Goal: Transaction & Acquisition: Purchase product/service

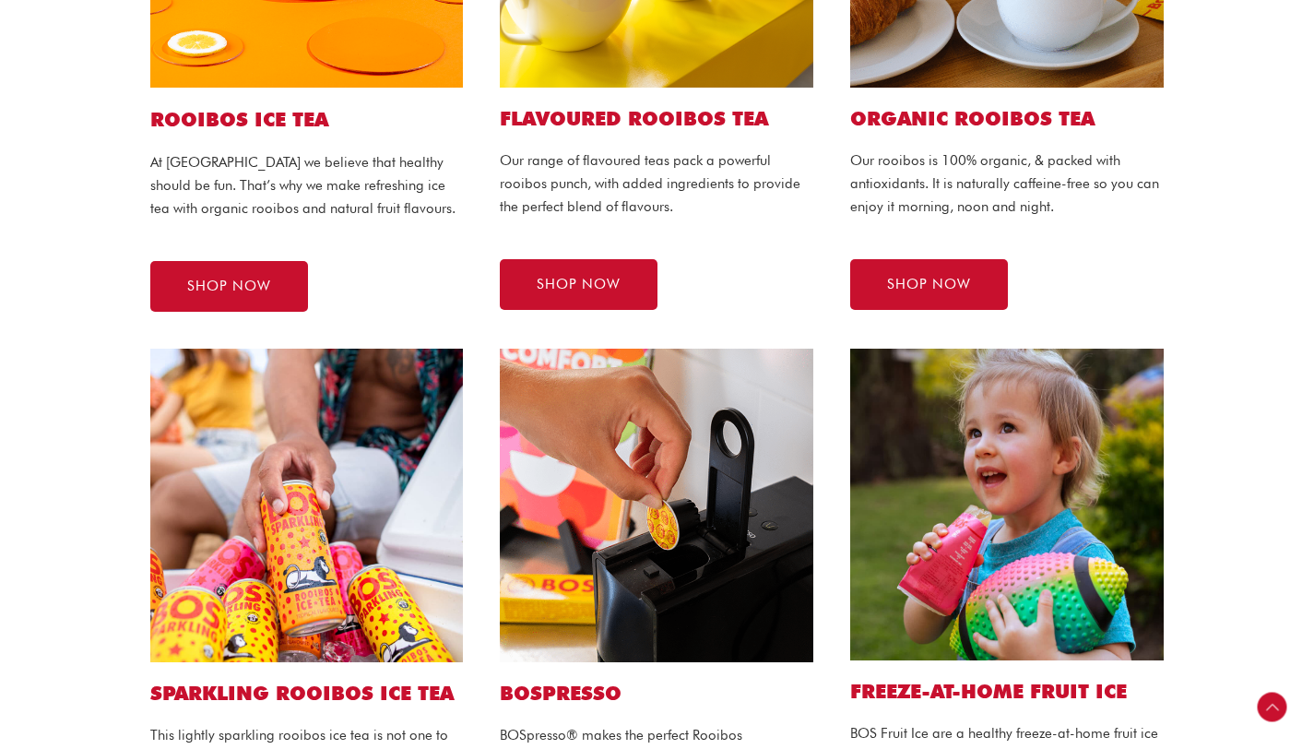
scroll to position [745, 0]
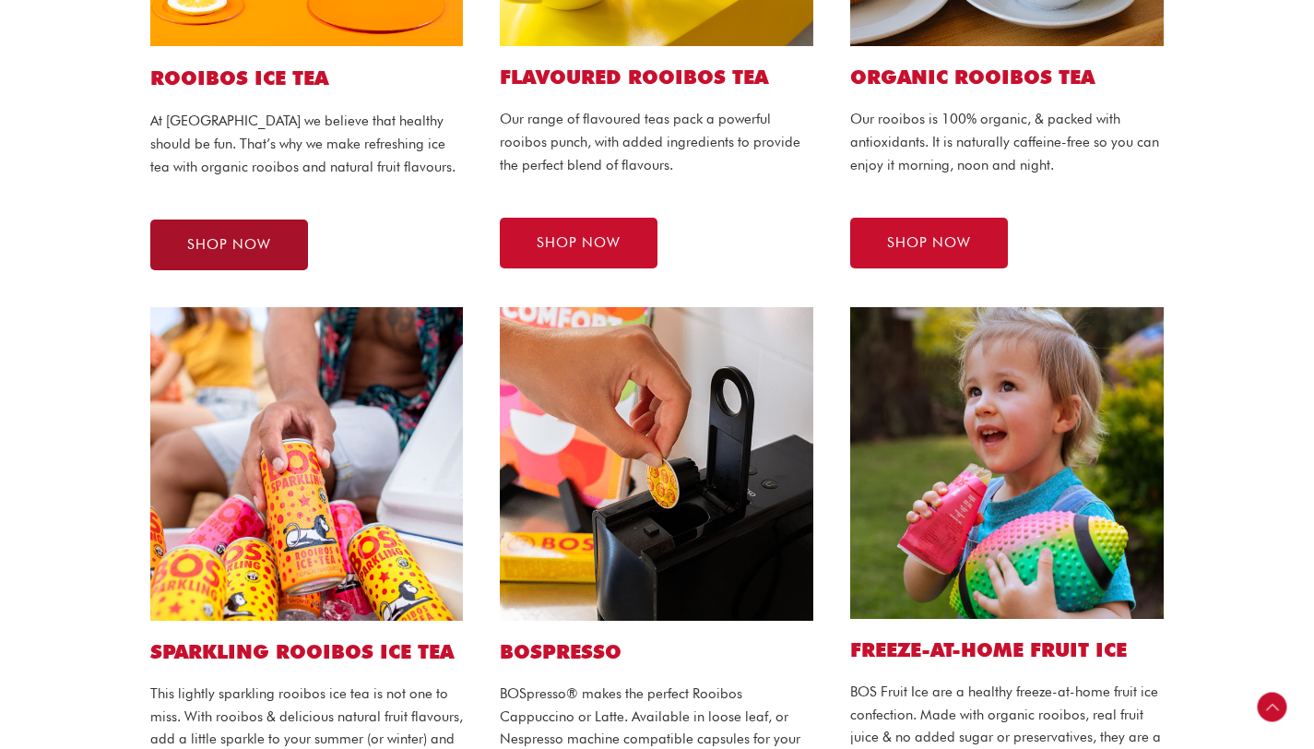
click at [267, 238] on span "SHOP NOW" at bounding box center [229, 245] width 84 height 14
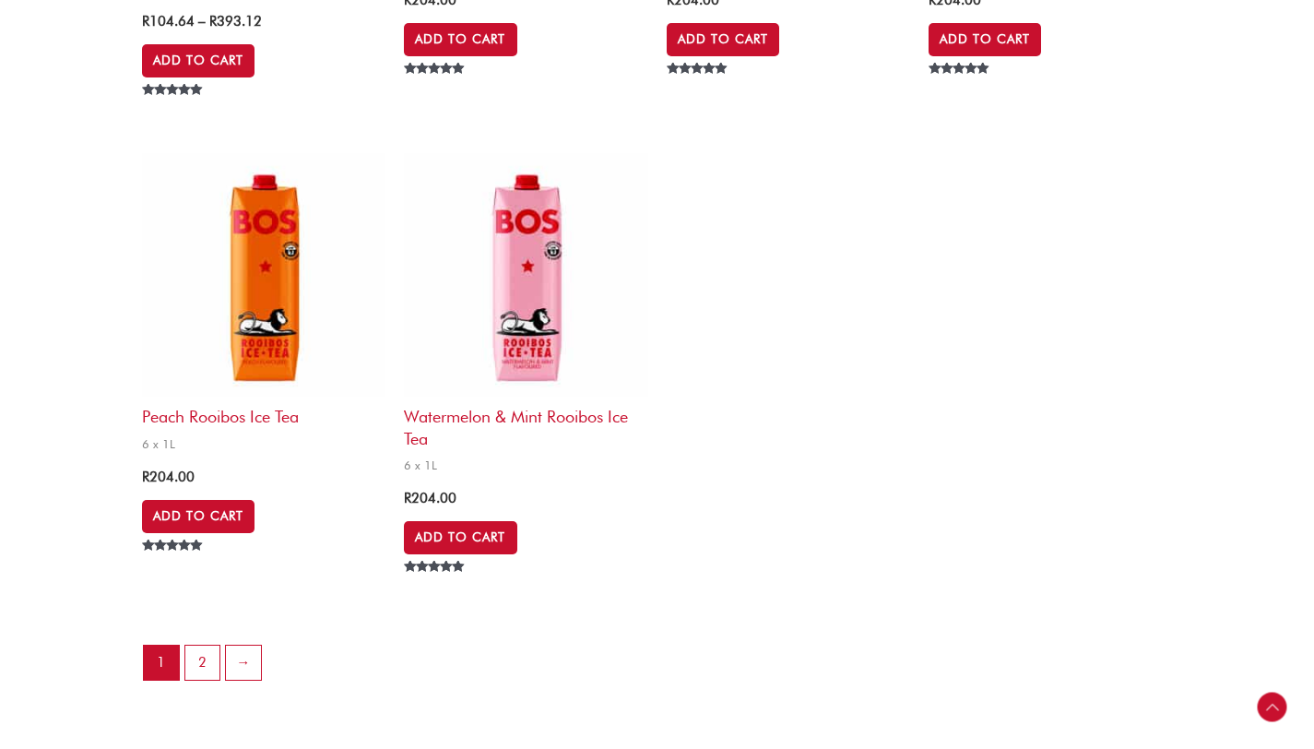
scroll to position [3893, 0]
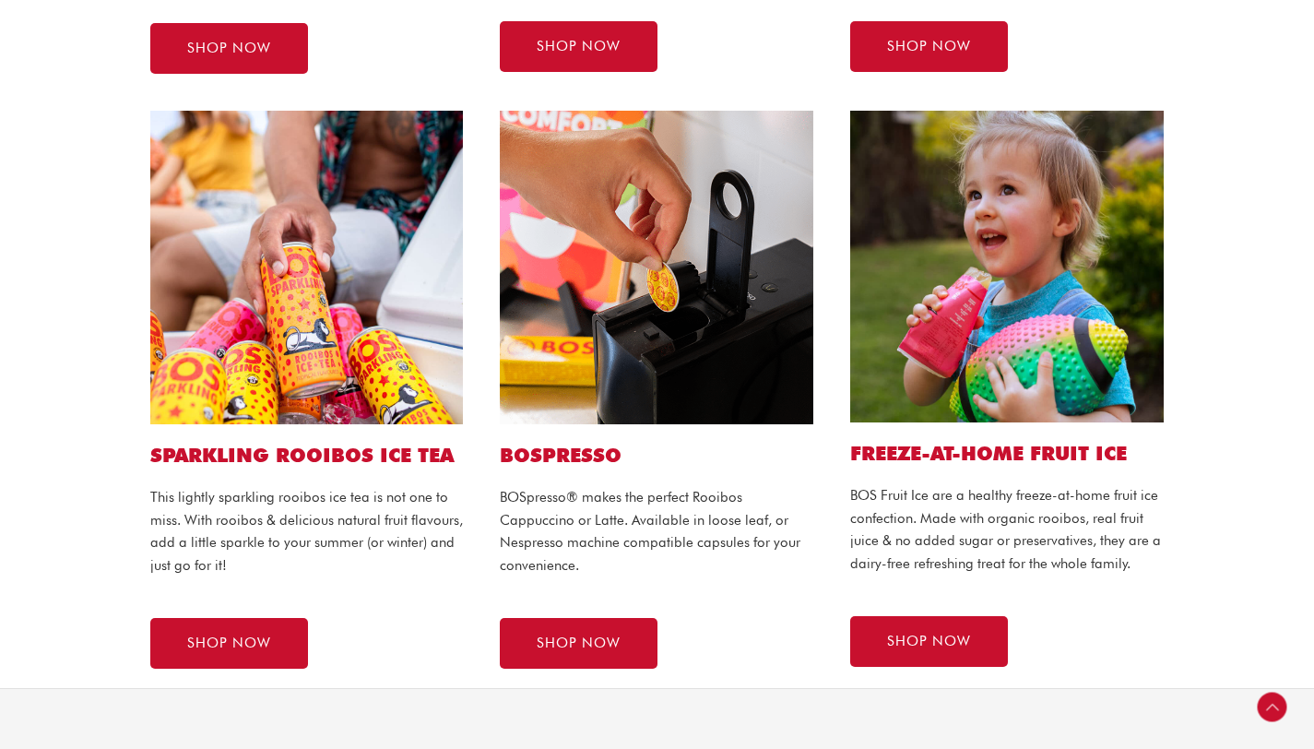
scroll to position [592, 0]
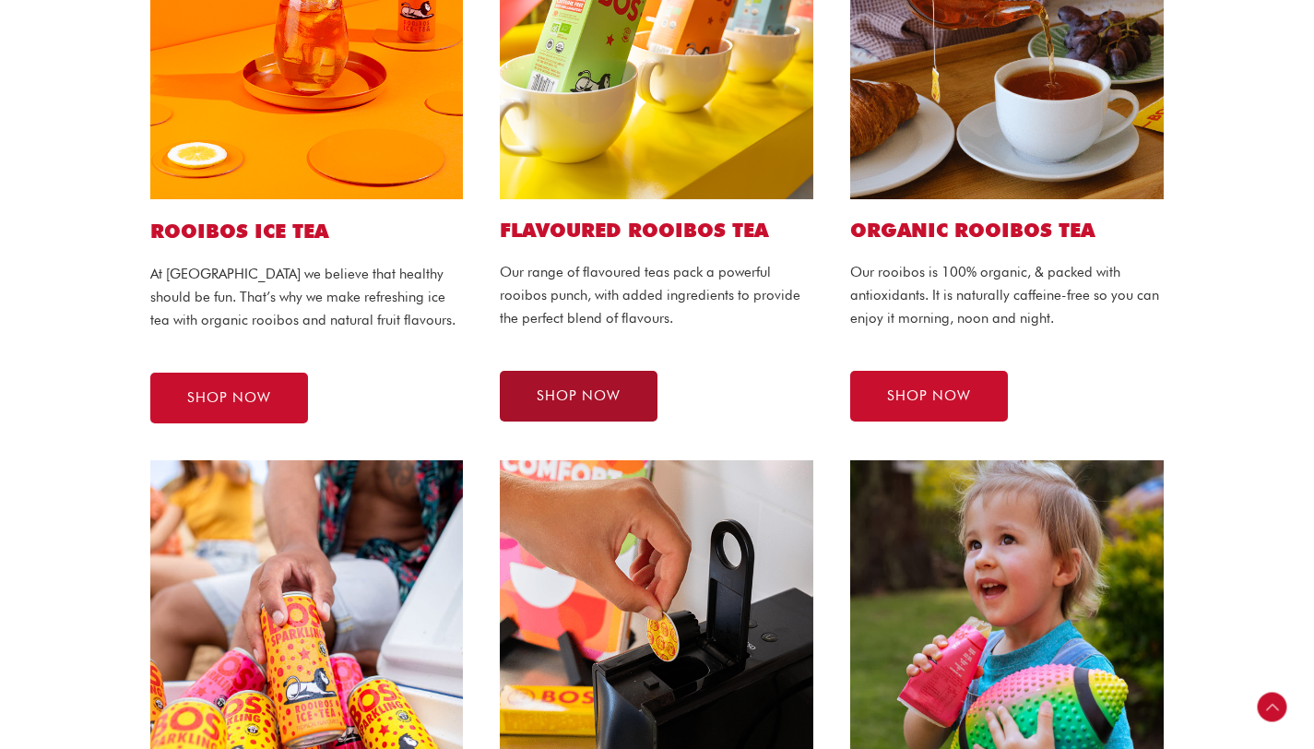
click at [522, 395] on link "SHOP NOW" at bounding box center [579, 396] width 158 height 51
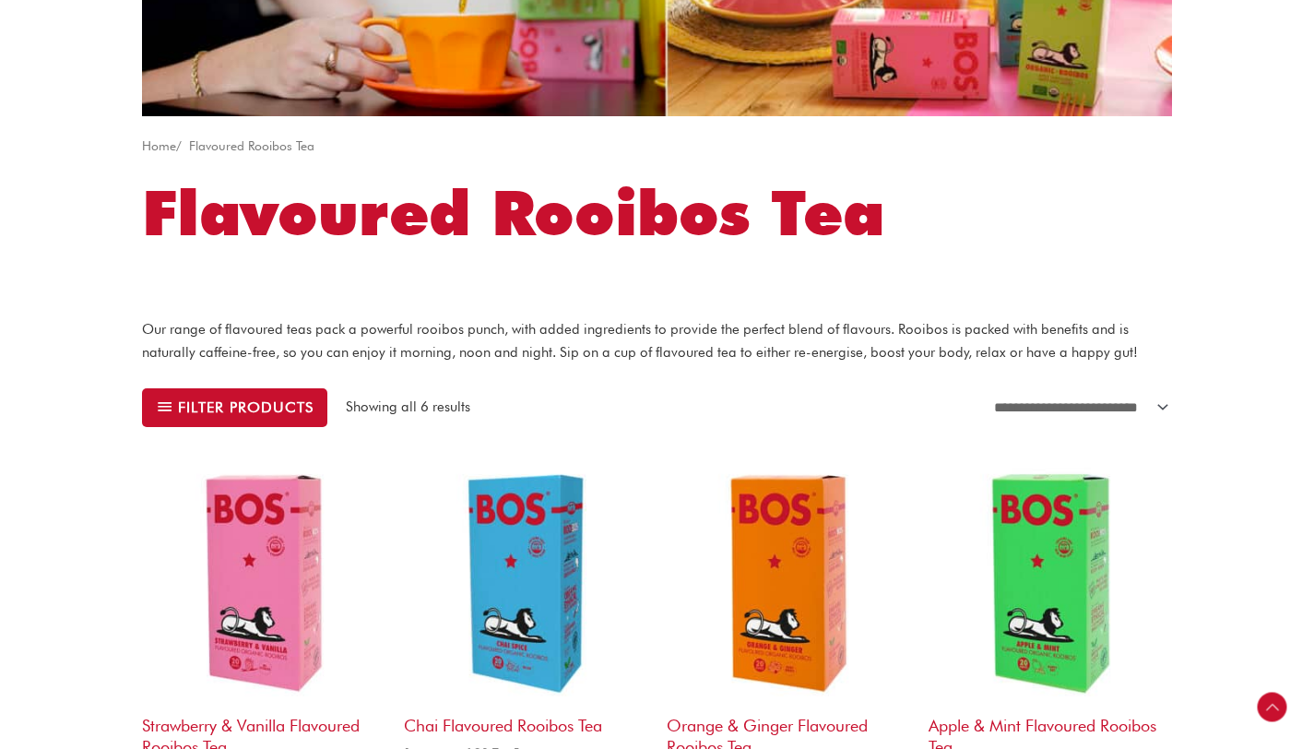
scroll to position [422, 0]
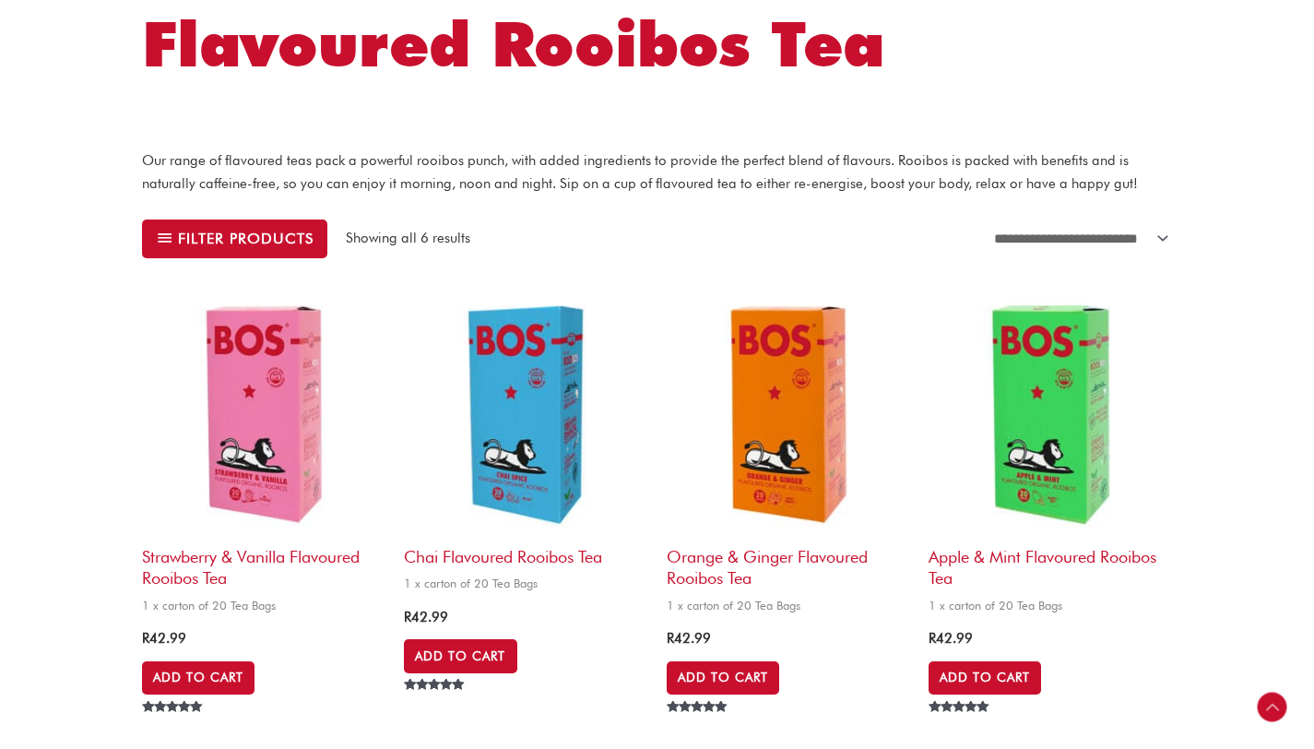
click at [230, 357] on img at bounding box center [263, 413] width 243 height 243
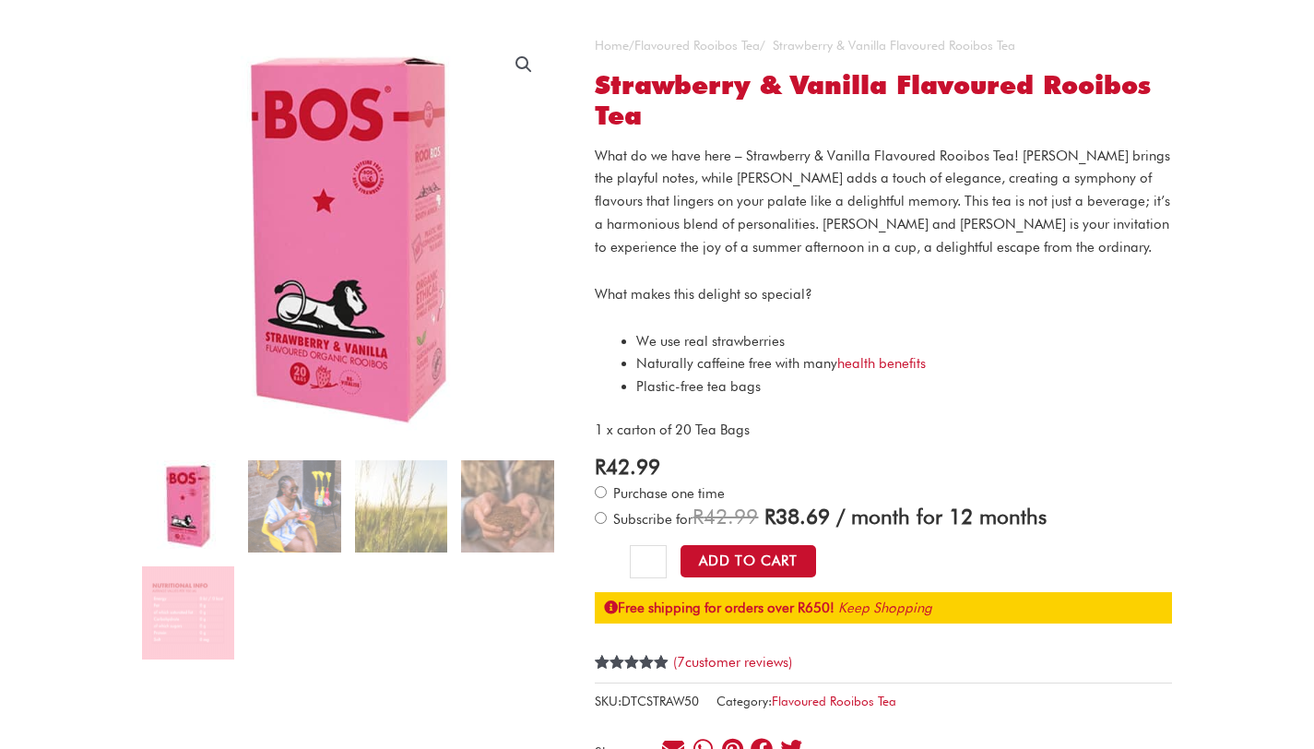
scroll to position [36, 0]
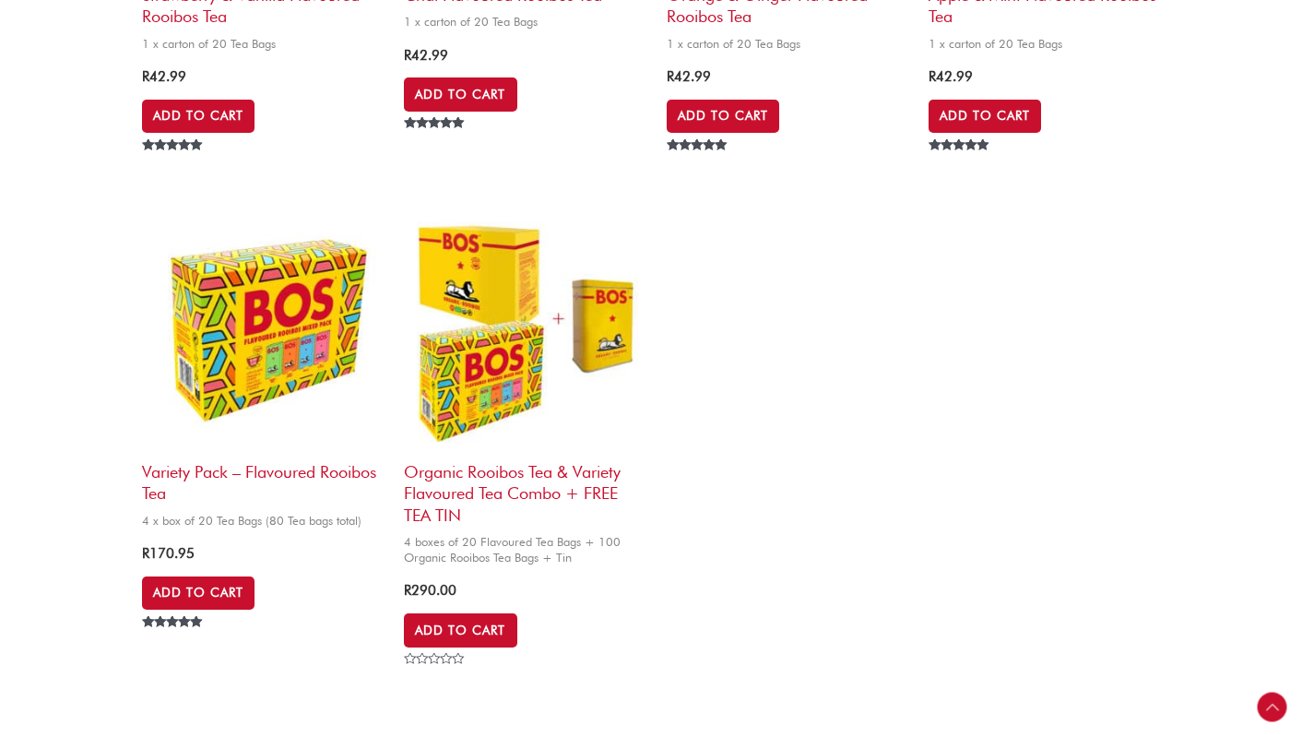
scroll to position [699, 0]
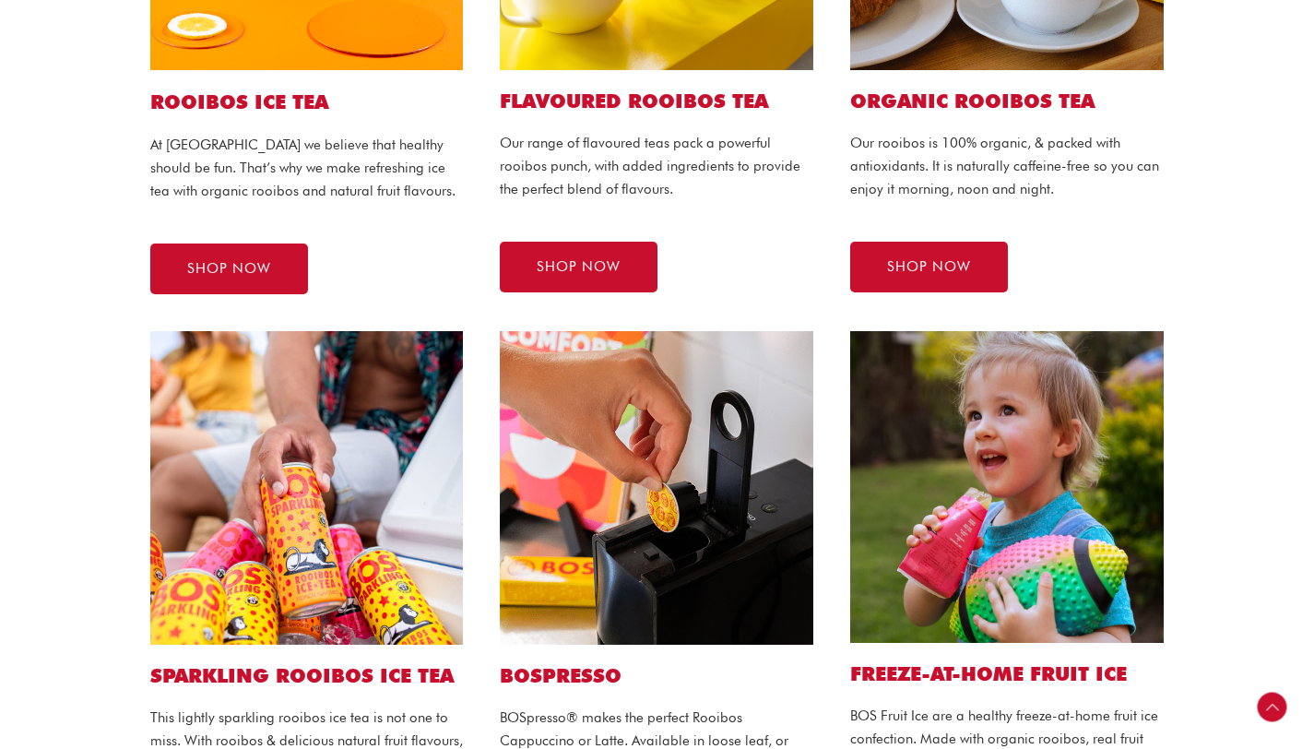
scroll to position [636, 0]
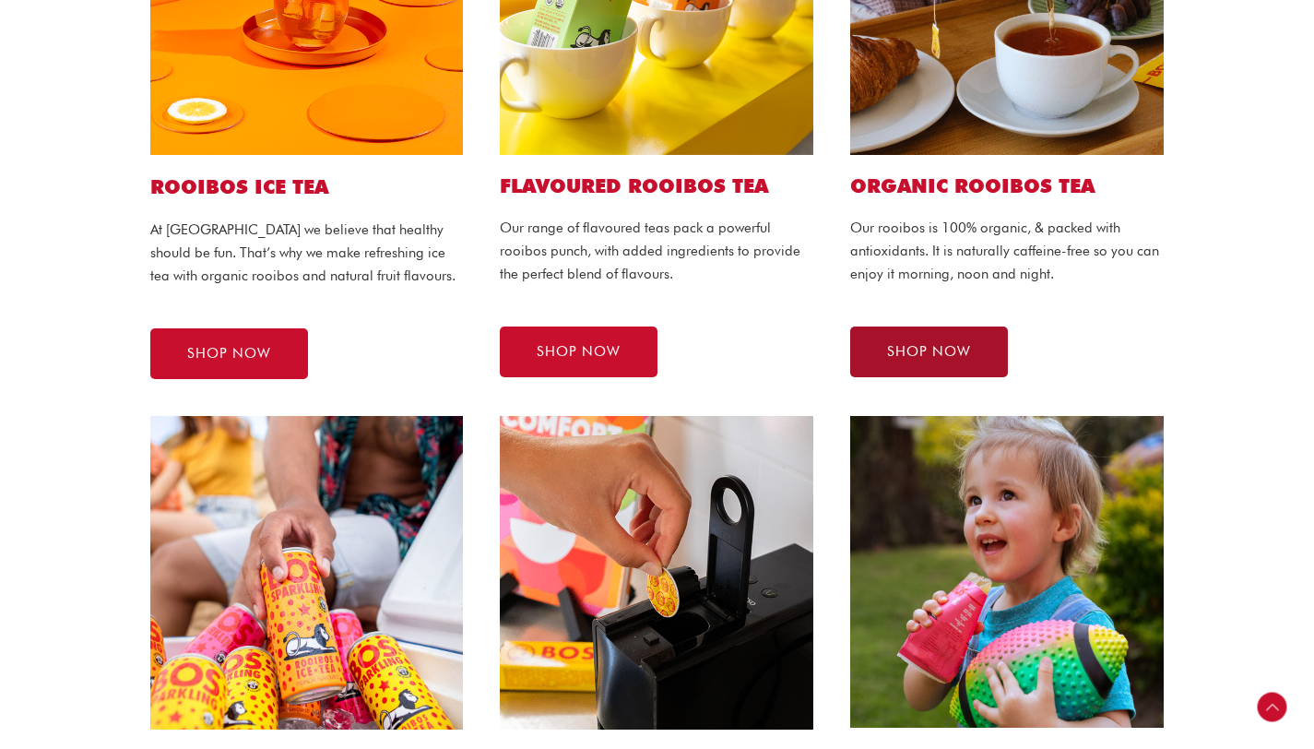
click at [856, 341] on link "SHOP NOW" at bounding box center [929, 351] width 158 height 51
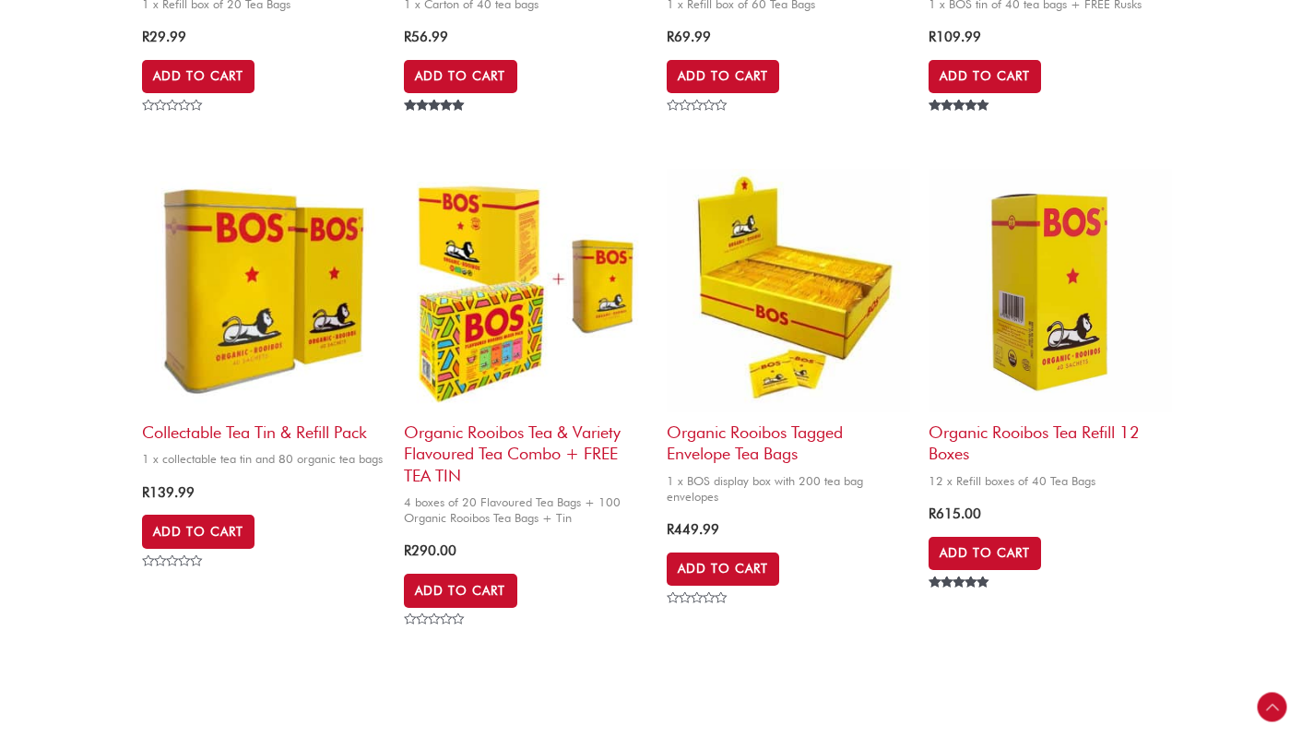
scroll to position [975, 0]
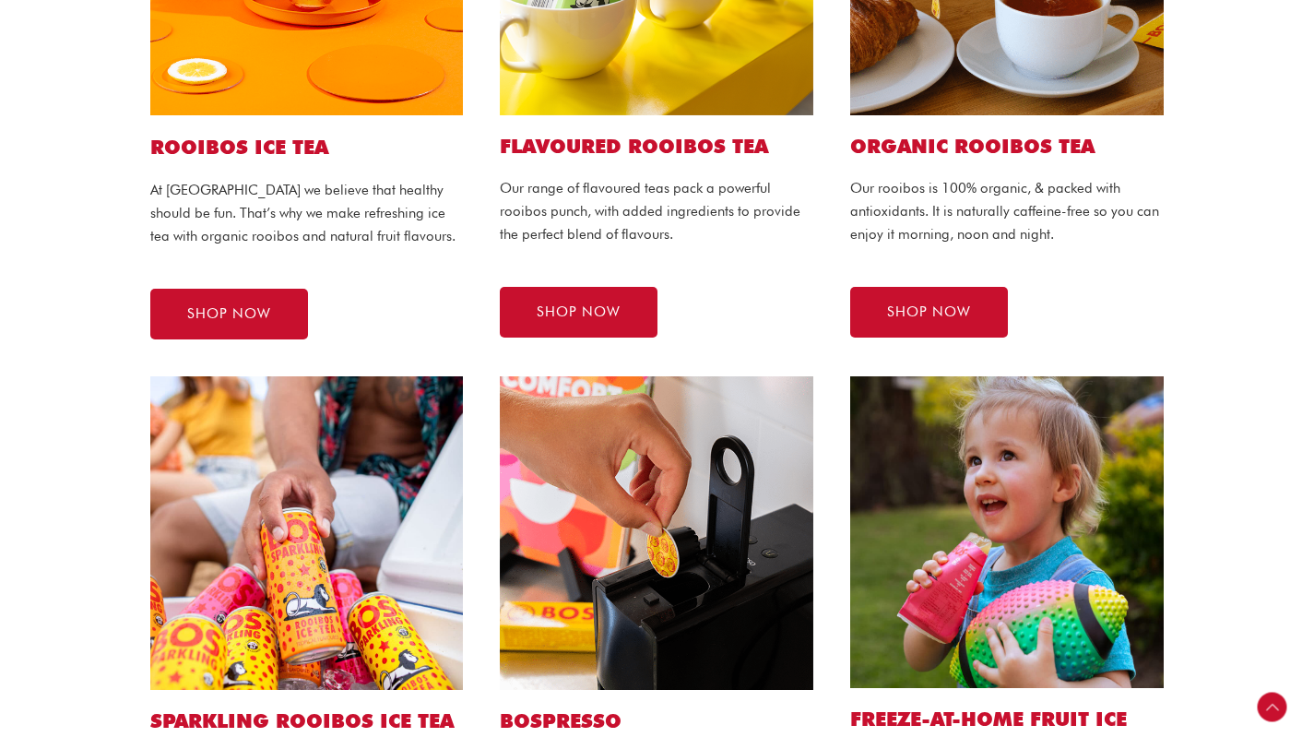
click at [849, 461] on div "FREEZE-AT-HOME FRUIT ICE BOS Fruit Ice are a healthy freeze-at-home fruit ice c…" at bounding box center [1007, 655] width 350 height 595
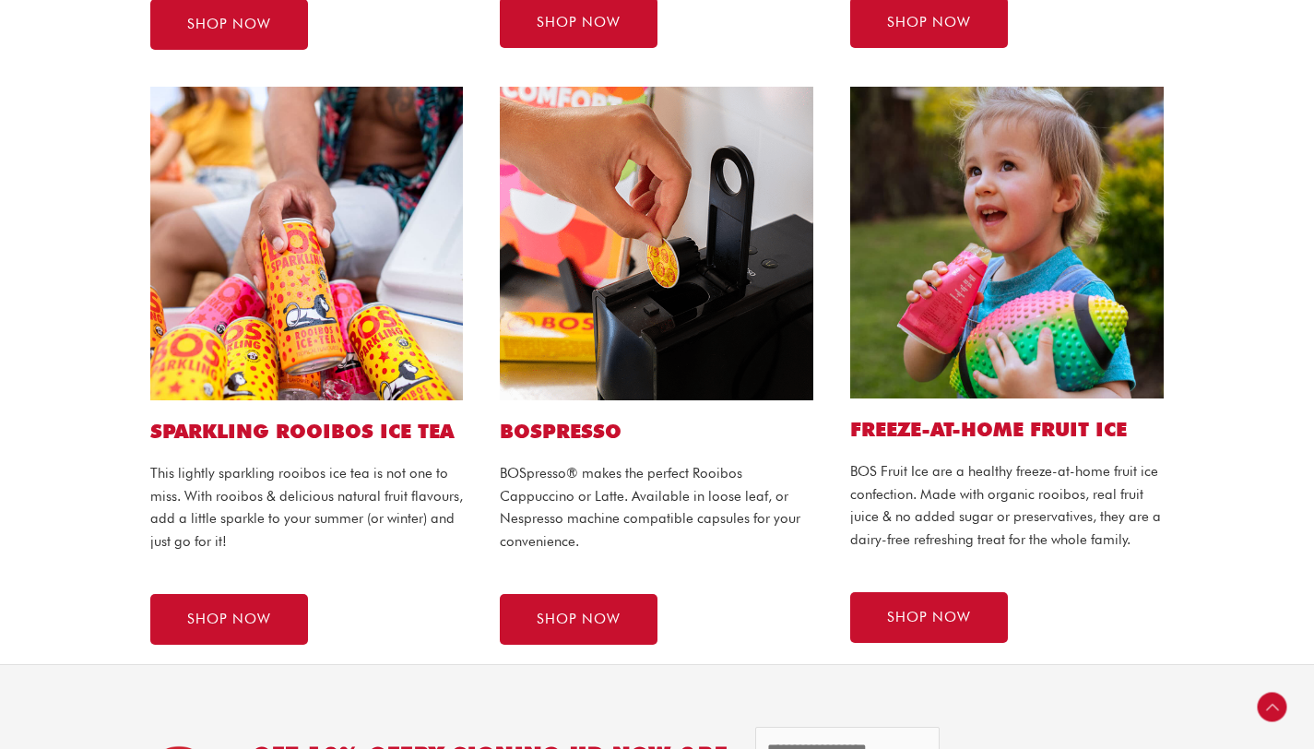
scroll to position [1150, 0]
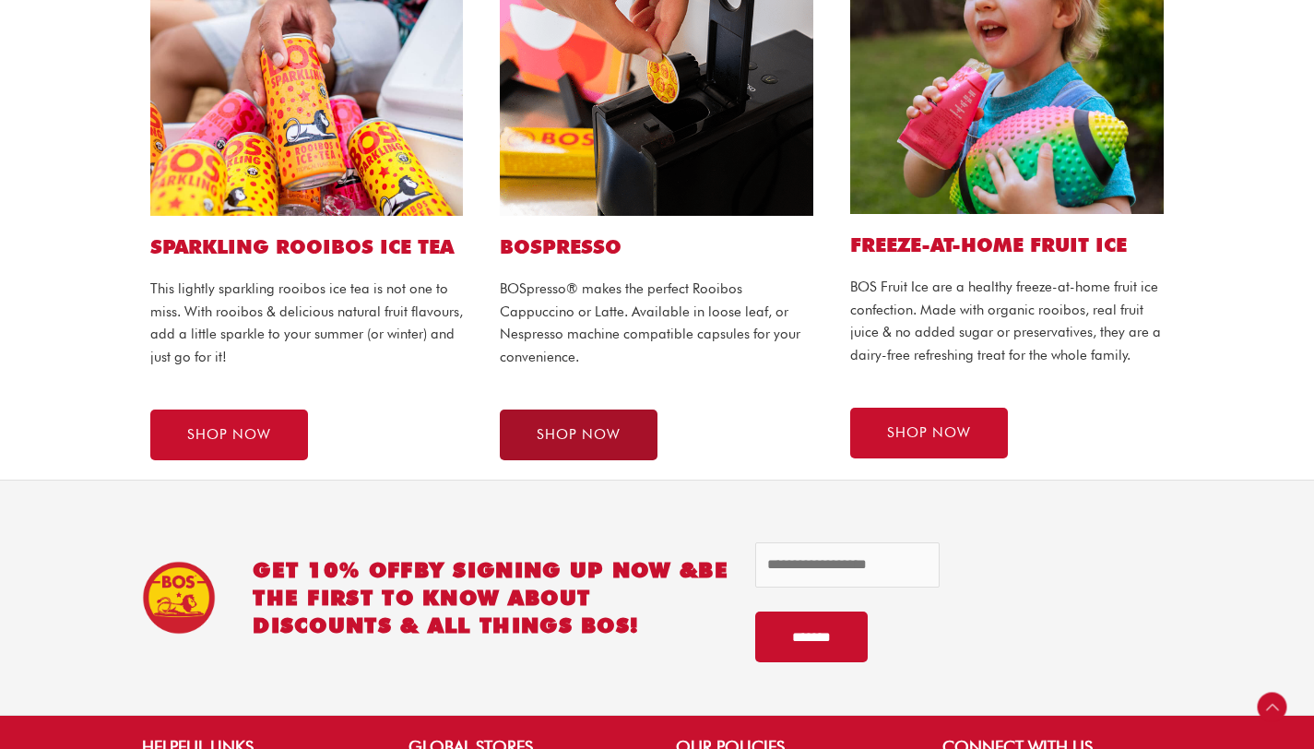
click at [568, 431] on span "SHOP NOW" at bounding box center [579, 435] width 84 height 14
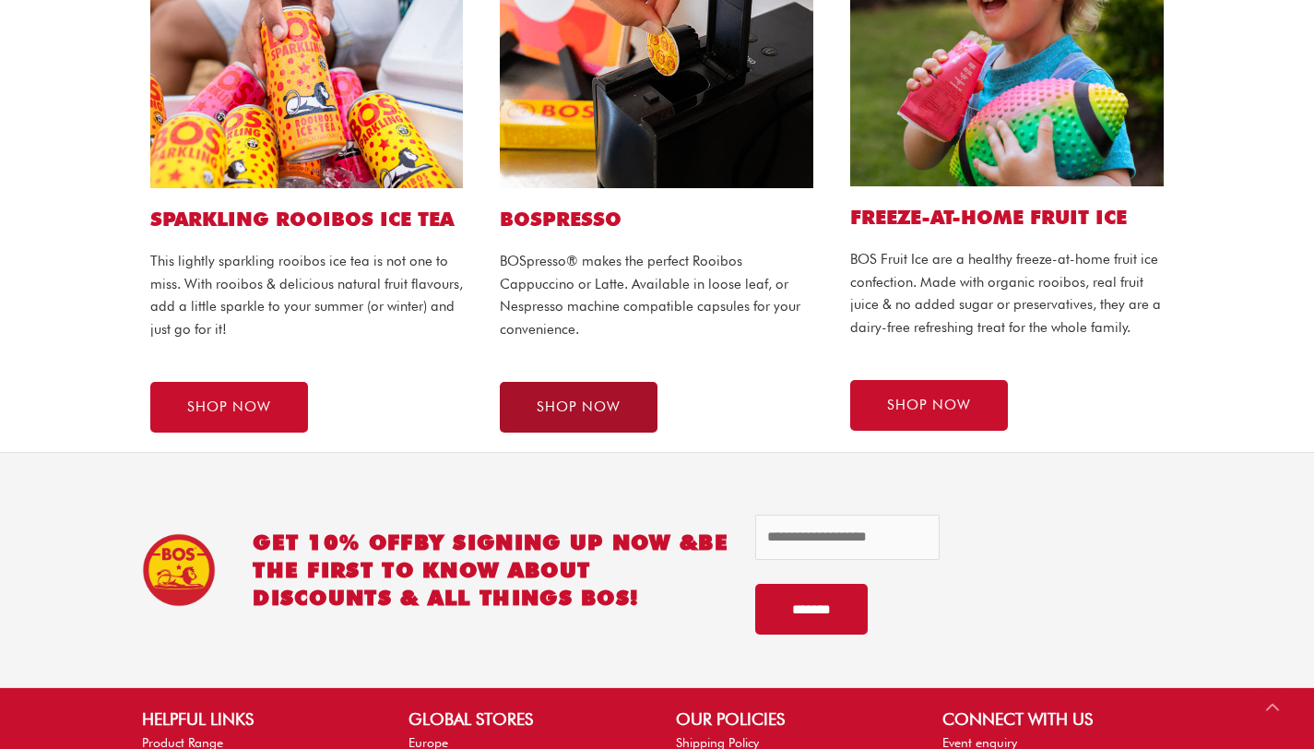
scroll to position [1175, 0]
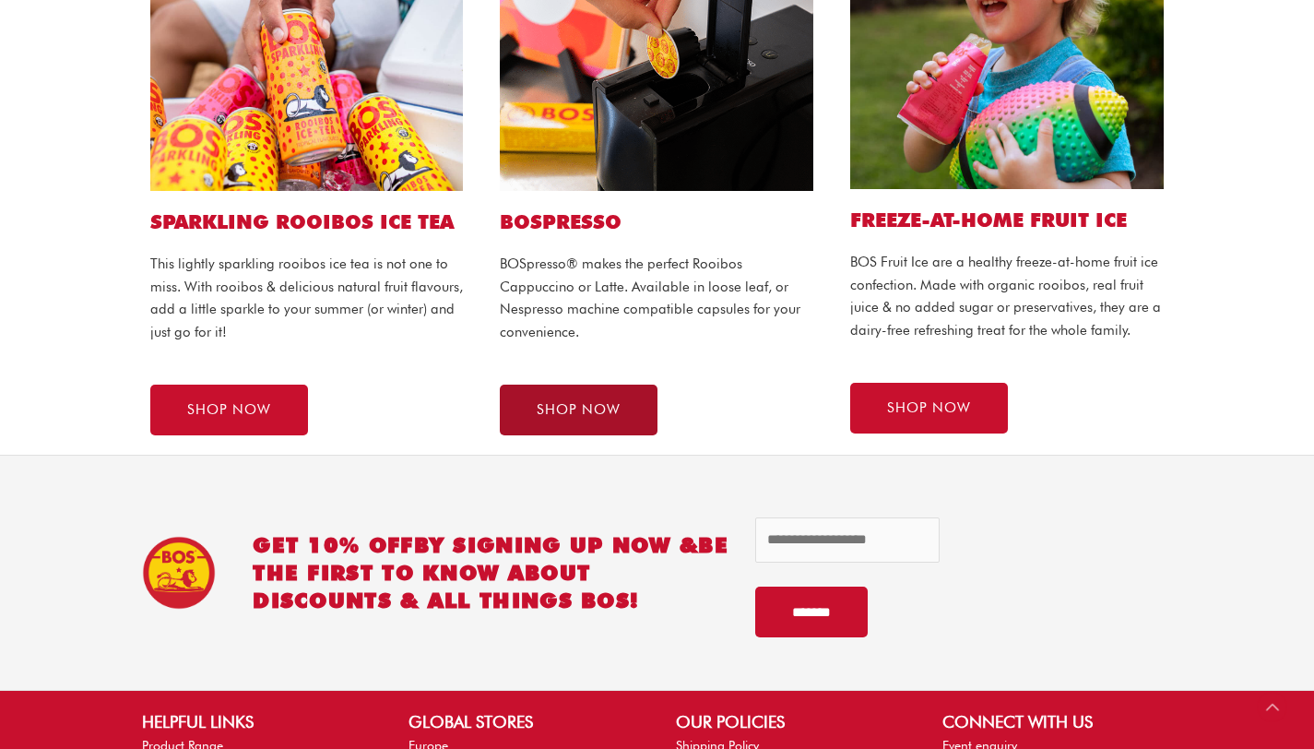
click at [596, 393] on link "SHOP NOW" at bounding box center [579, 409] width 158 height 51
click at [612, 395] on link "SHOP NOW" at bounding box center [579, 409] width 158 height 51
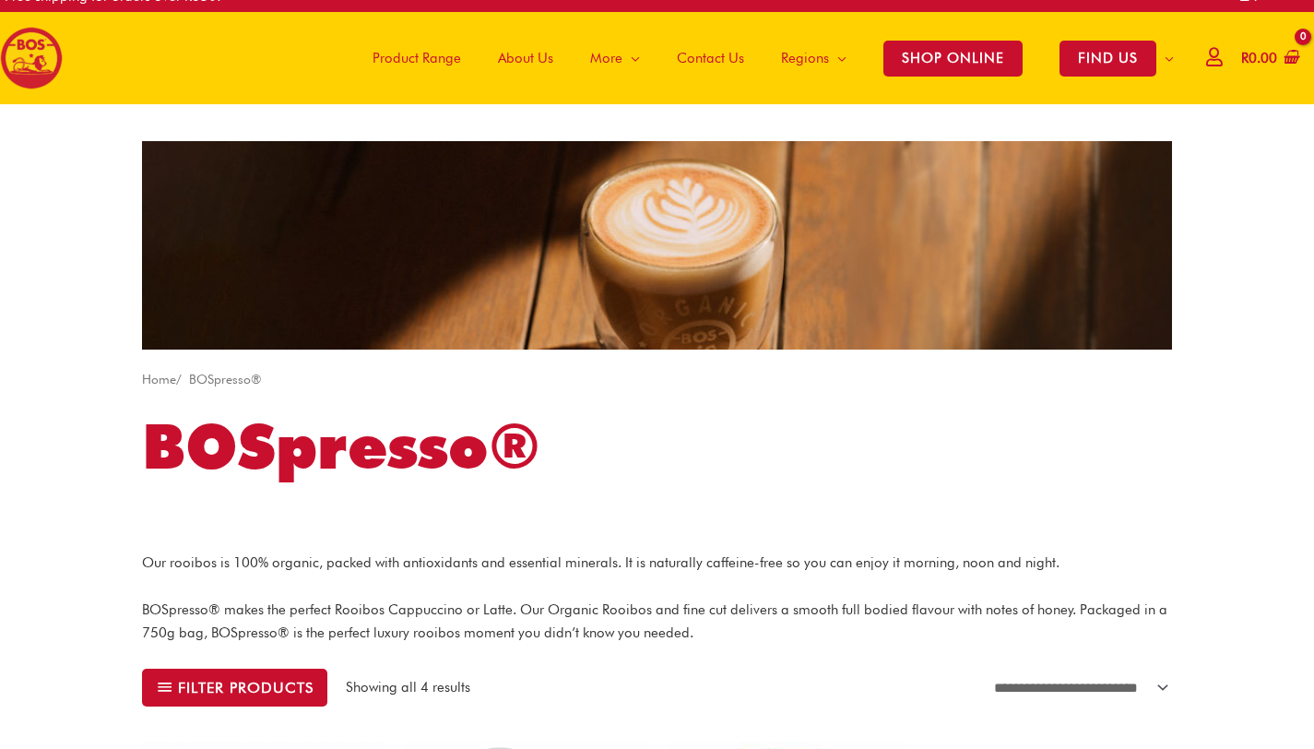
scroll to position [16, 0]
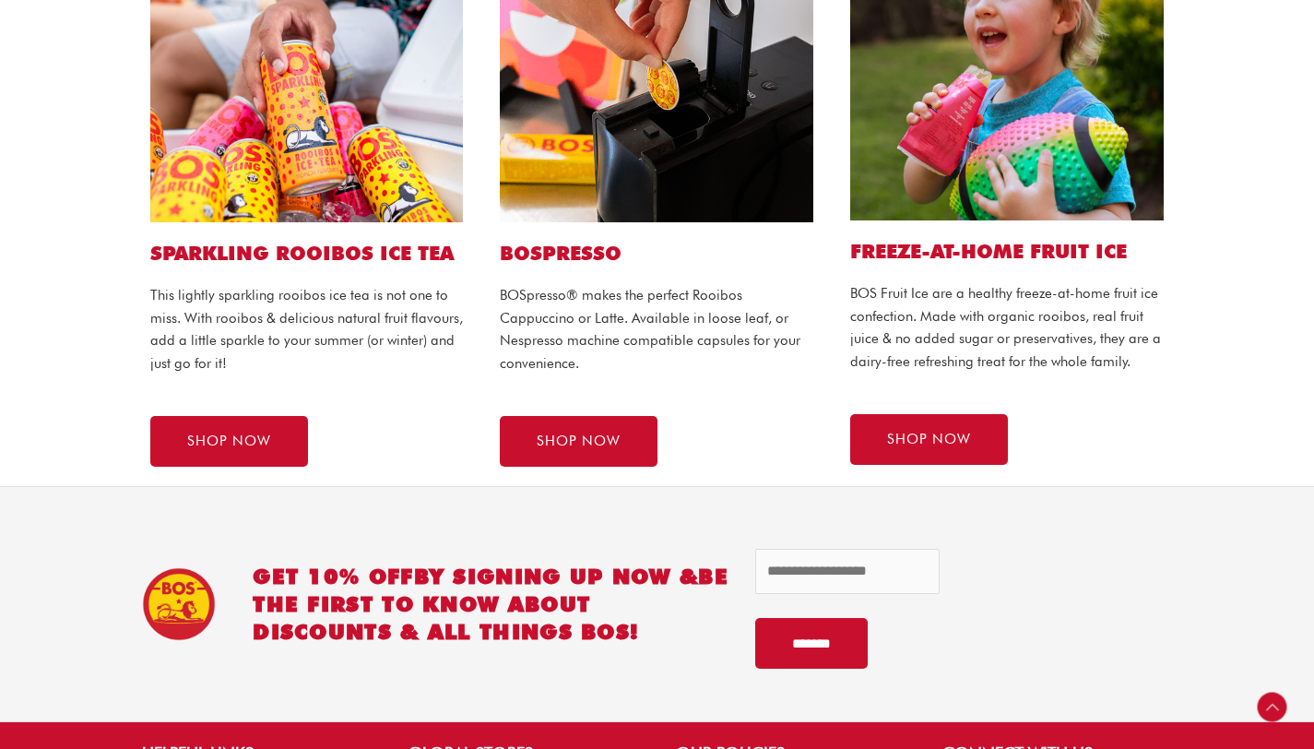
scroll to position [1209, 0]
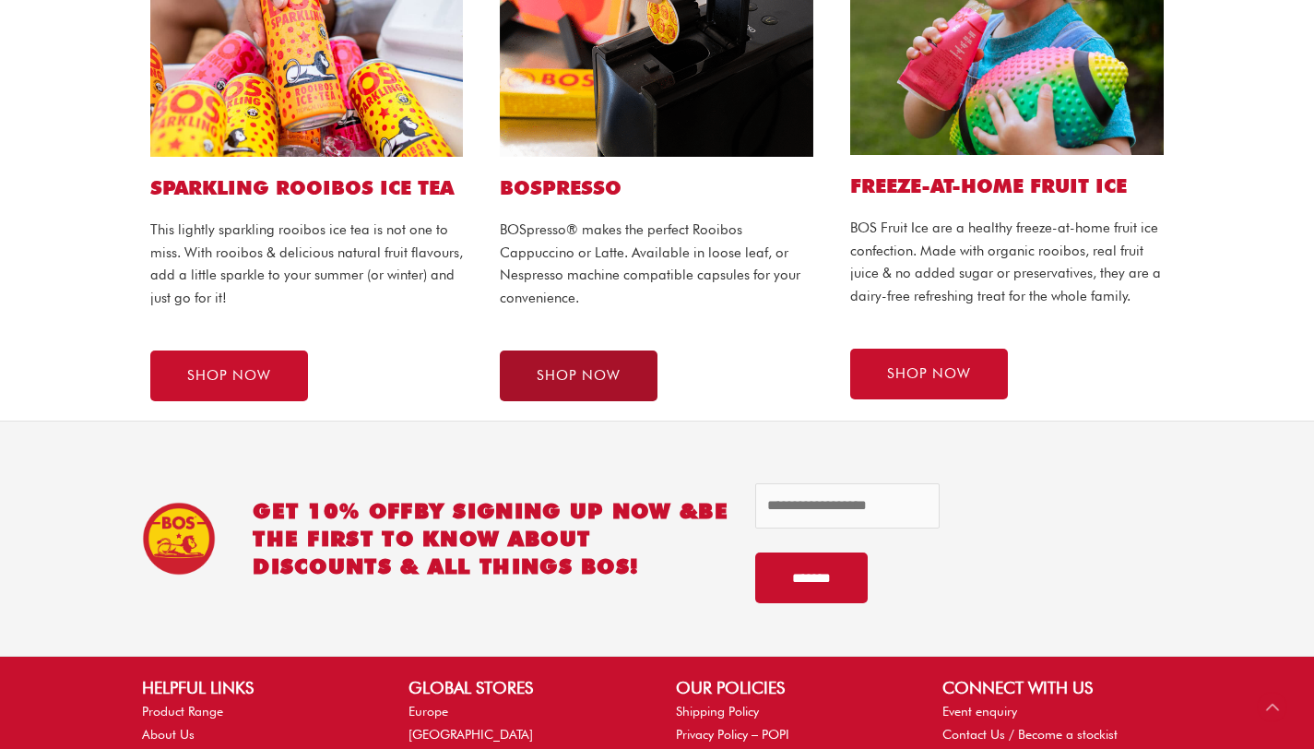
click at [613, 369] on span "SHOP NOW" at bounding box center [579, 376] width 84 height 14
